Goal: Transaction & Acquisition: Purchase product/service

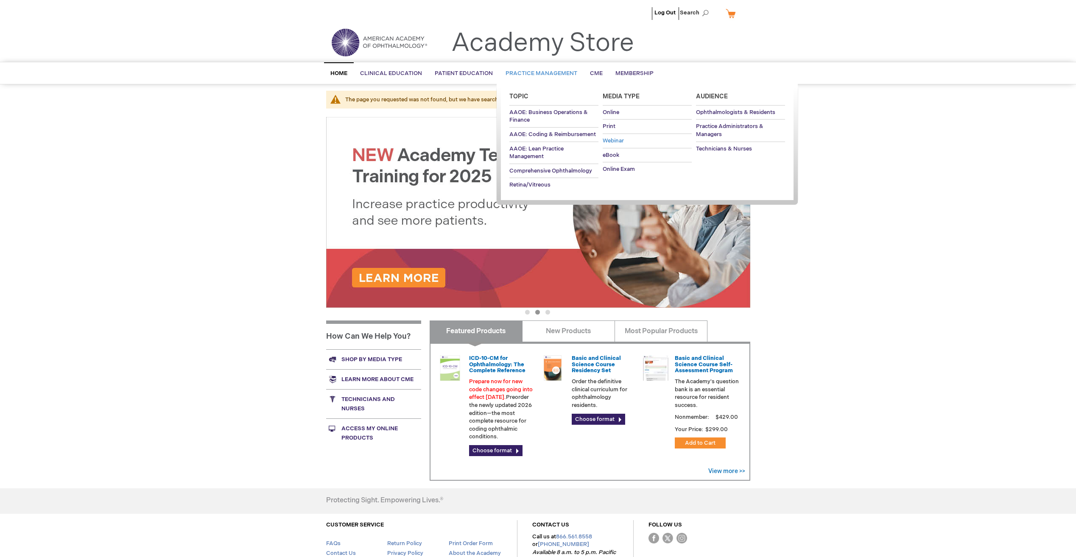
click at [617, 141] on span "Webinar" at bounding box center [612, 140] width 21 height 7
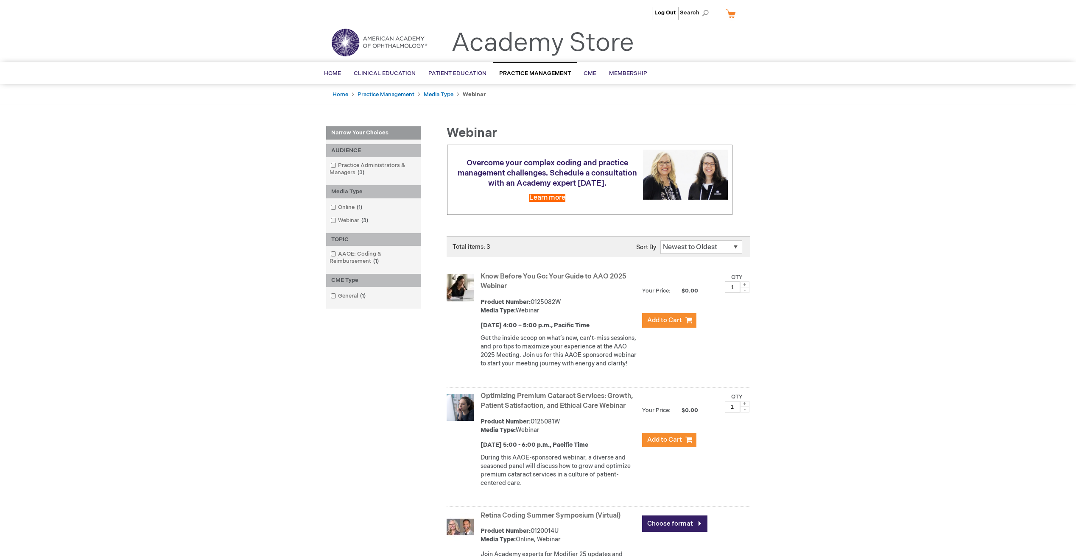
click at [174, 272] on div "Log Out Search My Cart CLOSE RECENTLY ADDED ITEM(S) Close There are no items in…" at bounding box center [538, 367] width 1076 height 734
drag, startPoint x: 502, startPoint y: 284, endPoint x: 538, endPoint y: 284, distance: 36.0
click at [502, 284] on link "Know Before You Go: Your Guide to AAO 2025 Webinar" at bounding box center [553, 282] width 146 height 18
click at [501, 282] on link "Know Before You Go: Your Guide to AAO 2025 Webinar" at bounding box center [553, 282] width 146 height 18
